Goal: Information Seeking & Learning: Learn about a topic

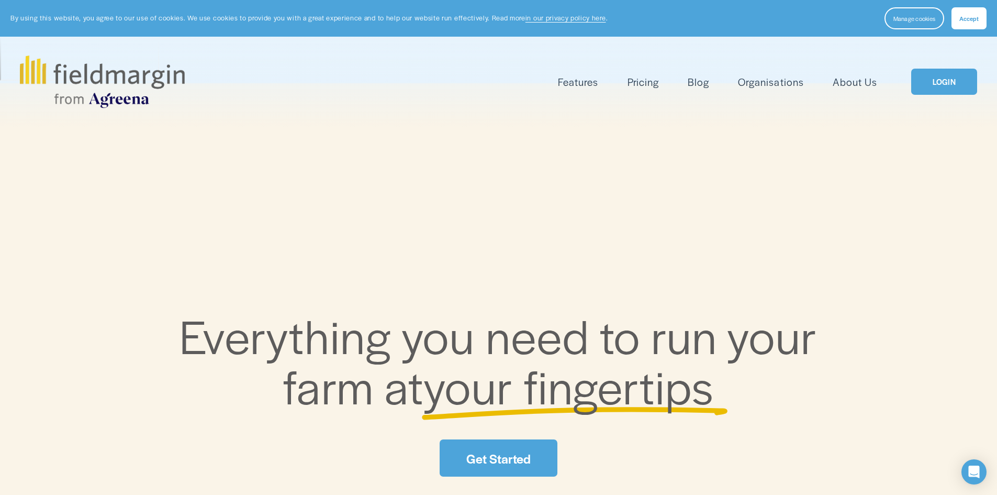
click at [636, 82] on link "Pricing" at bounding box center [643, 81] width 31 height 17
